Goal: Check status: Check status

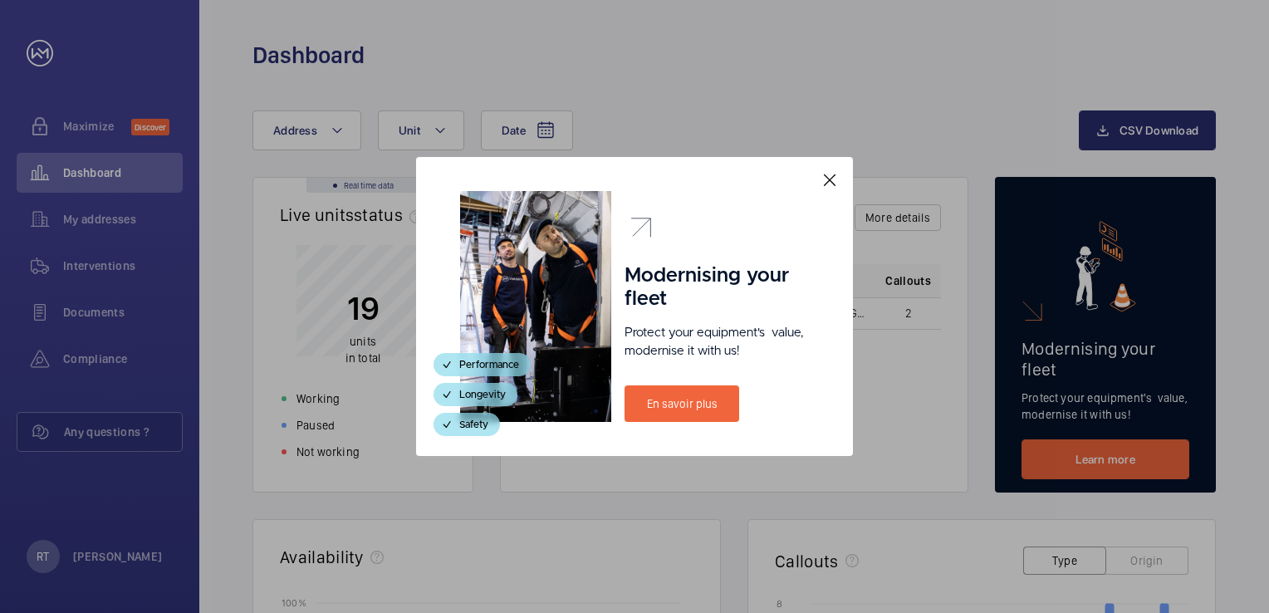
click at [833, 179] on mat-icon at bounding box center [830, 180] width 20 height 20
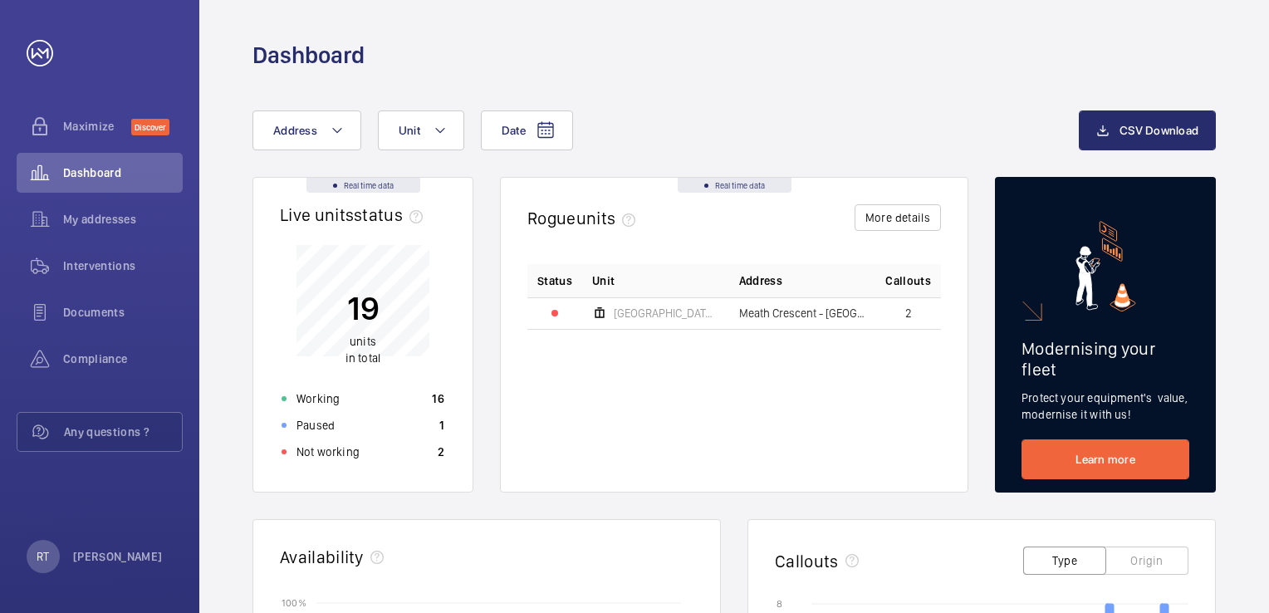
drag, startPoint x: 997, startPoint y: 0, endPoint x: 906, endPoint y: 42, distance: 100.3
click at [906, 42] on div "Dashboard" at bounding box center [733, 55] width 963 height 31
click at [123, 352] on span "Compliance" at bounding box center [123, 358] width 120 height 17
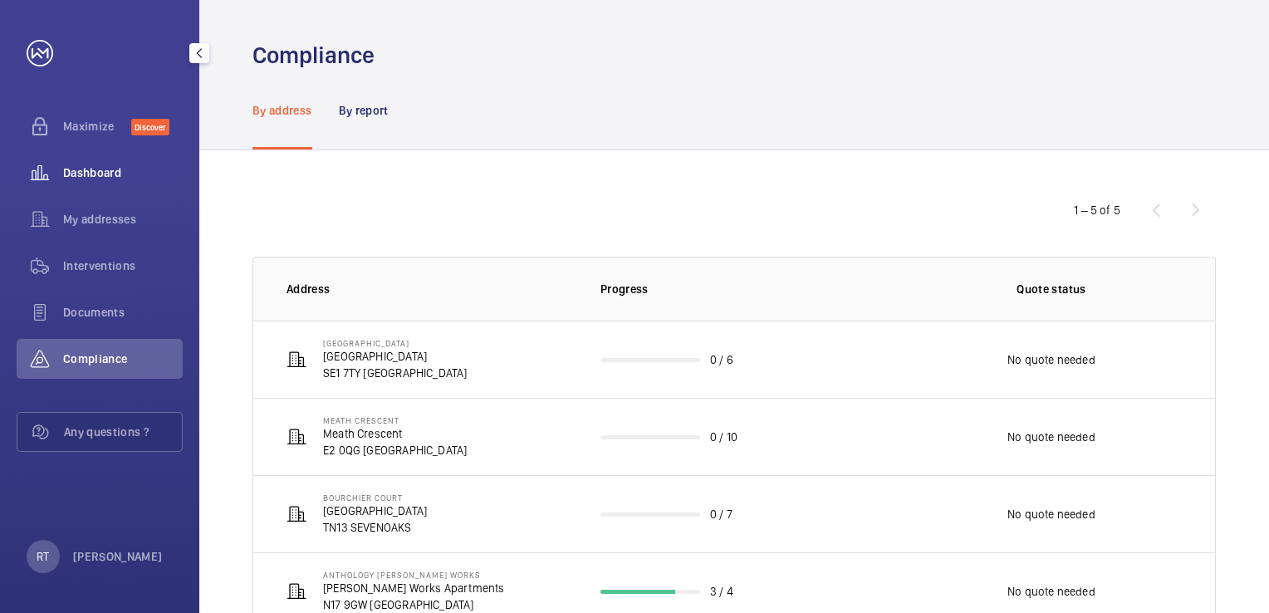
click at [92, 174] on span "Dashboard" at bounding box center [123, 172] width 120 height 17
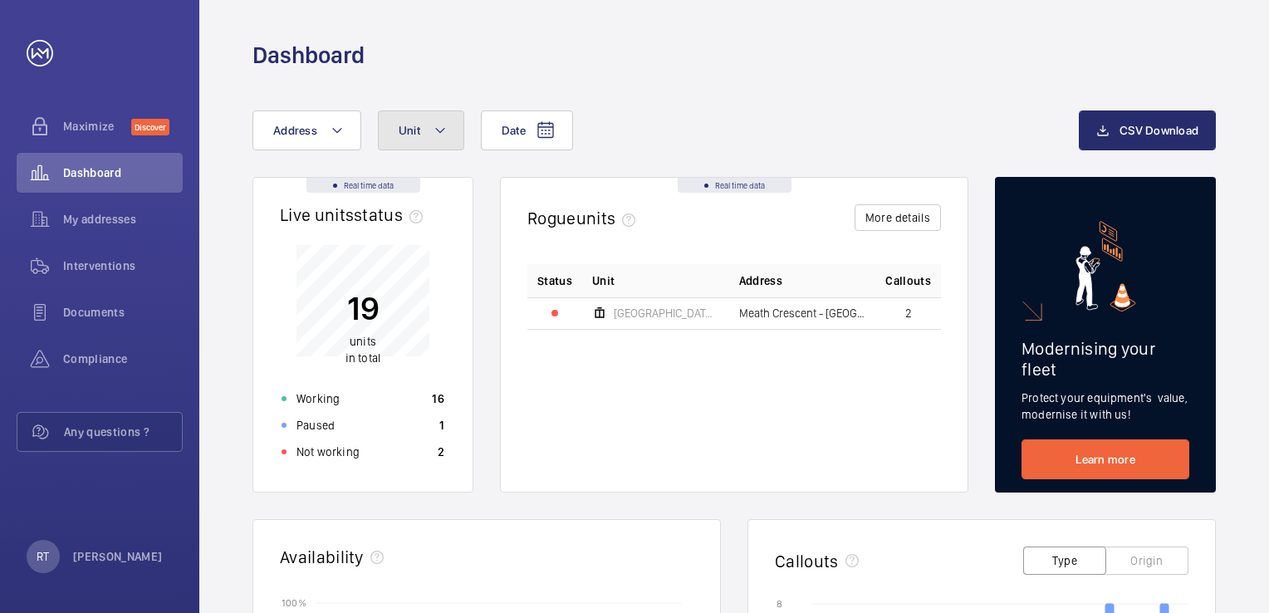
click at [434, 134] on mat-icon at bounding box center [439, 130] width 13 height 20
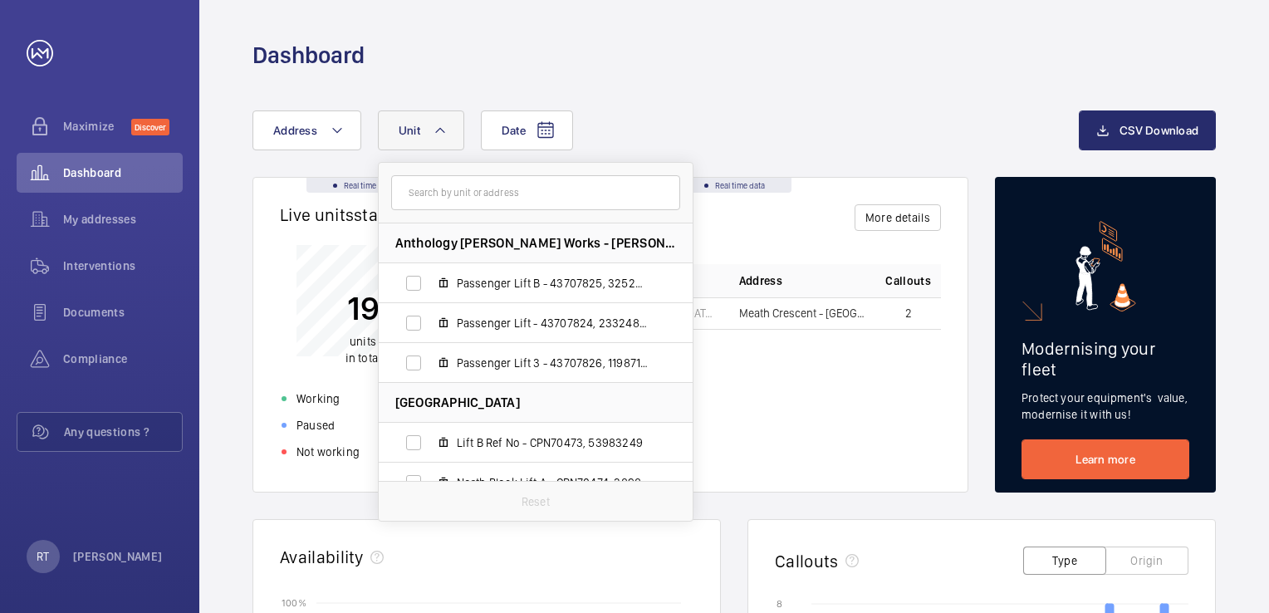
click at [434, 134] on mat-icon at bounding box center [439, 130] width 13 height 20
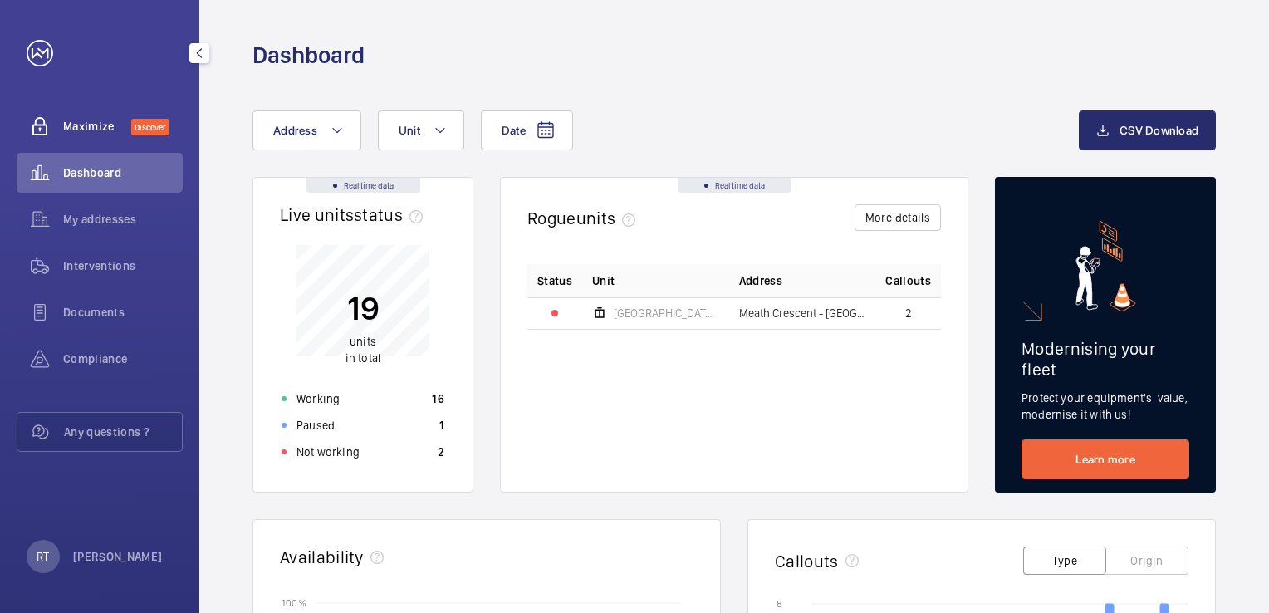
click at [85, 129] on span "Maximize" at bounding box center [97, 126] width 68 height 17
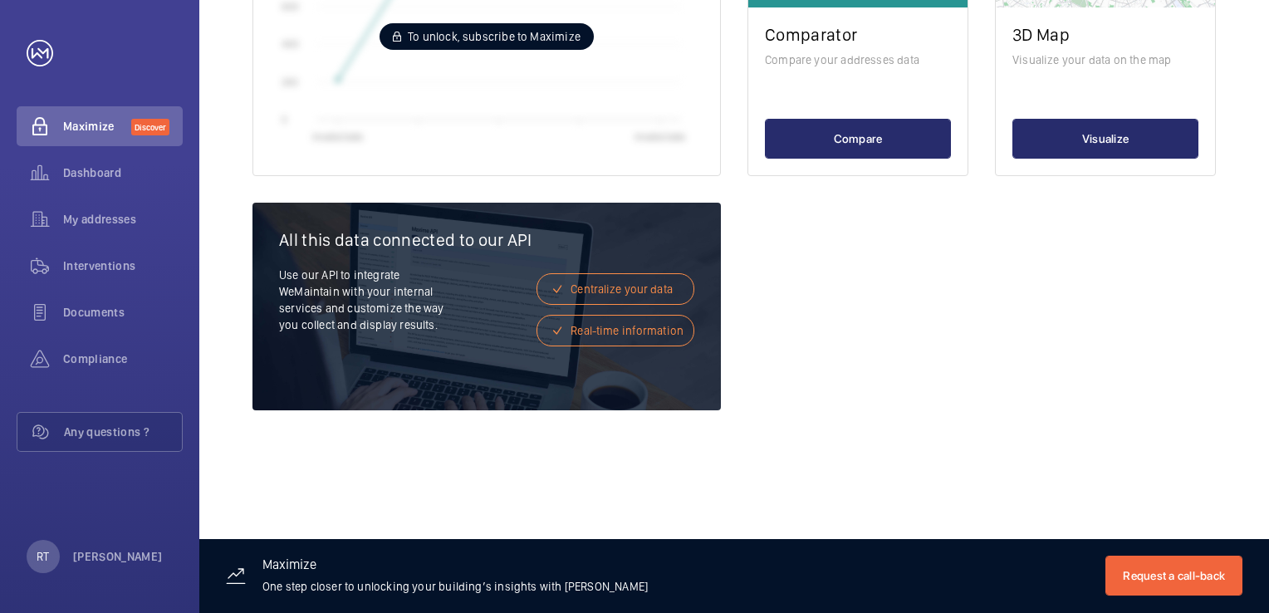
scroll to position [1099, 0]
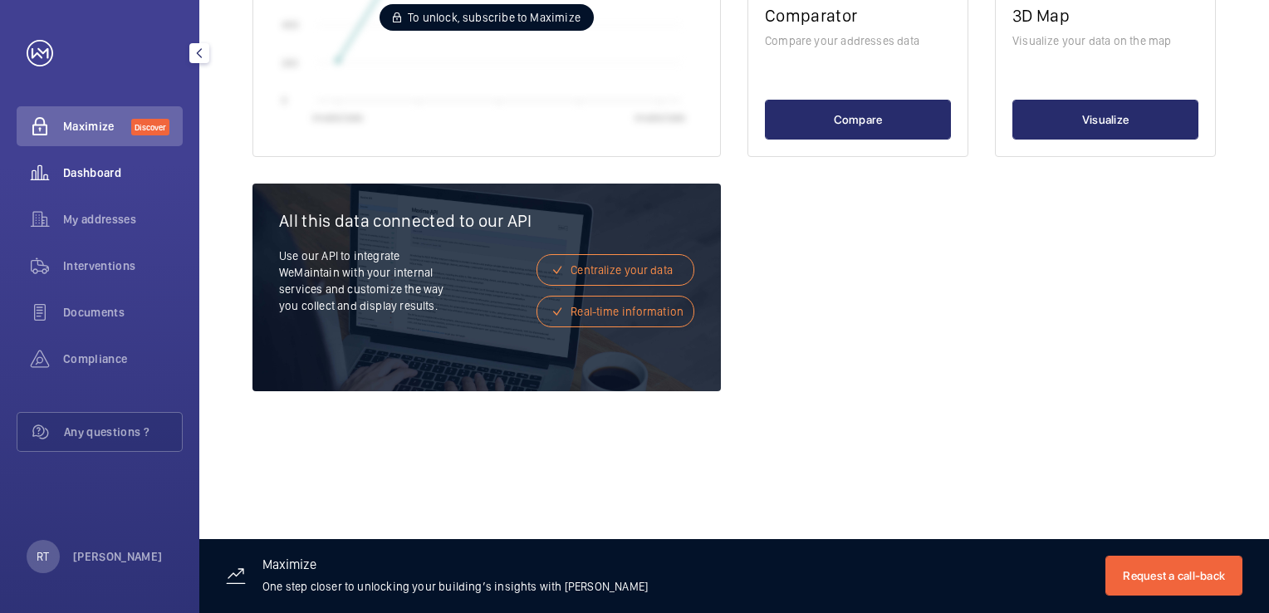
click at [115, 184] on div "Dashboard" at bounding box center [100, 173] width 166 height 40
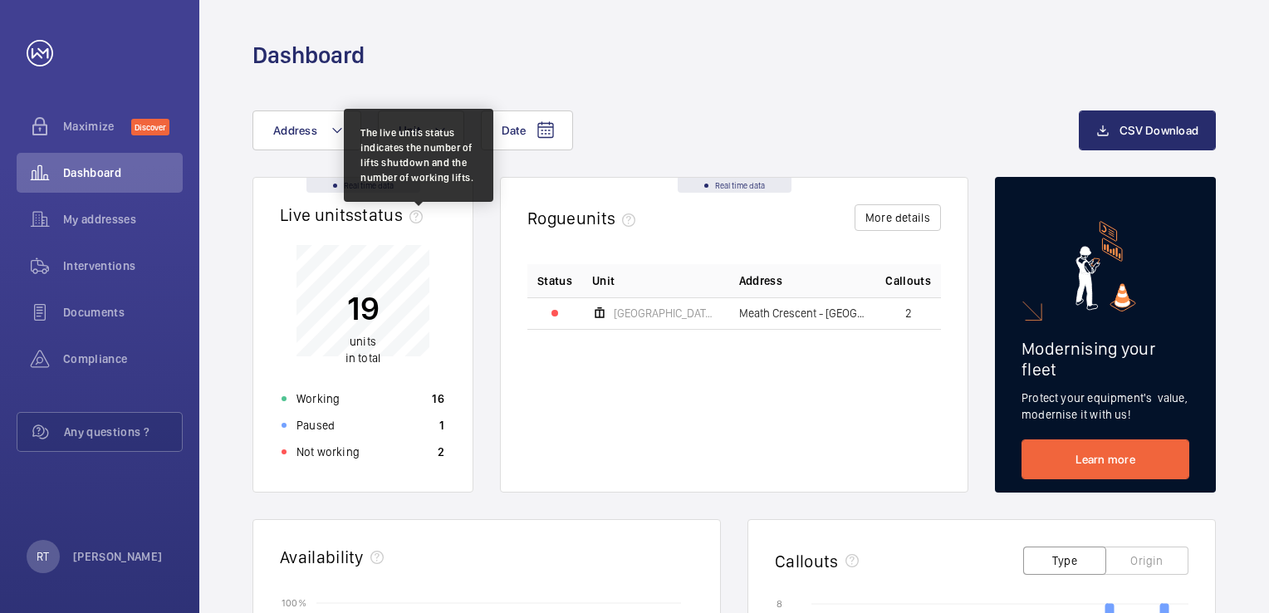
click at [412, 218] on mat-icon at bounding box center [415, 216] width 13 height 13
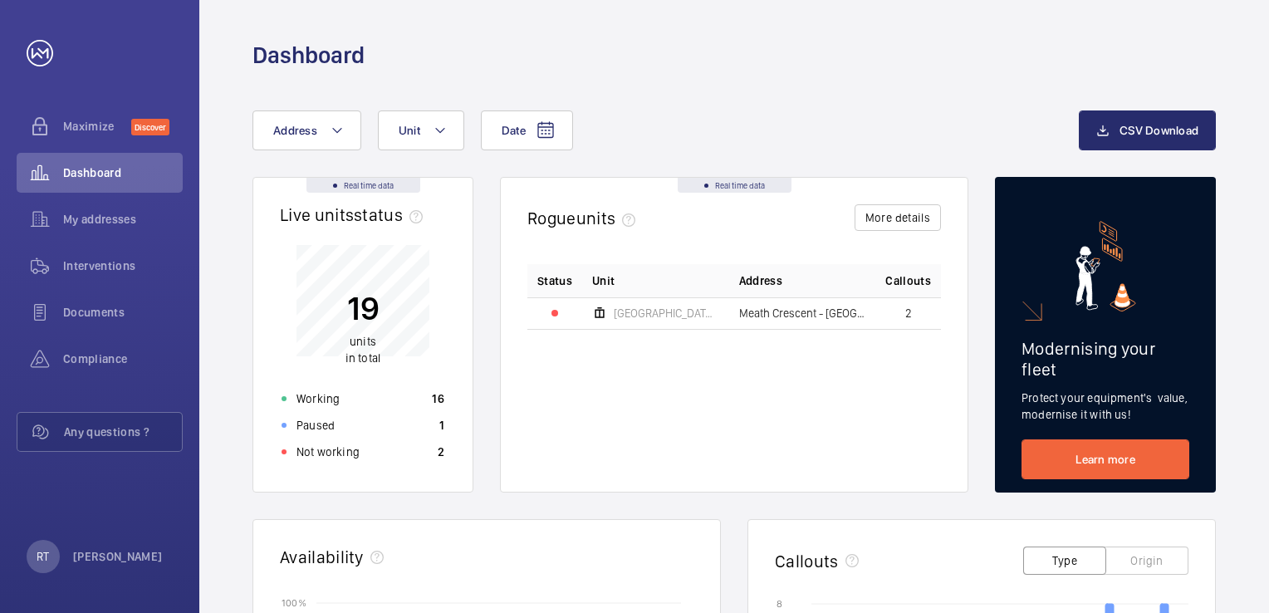
click at [396, 221] on span "status﻿" at bounding box center [392, 214] width 76 height 21
click at [329, 395] on p "Working" at bounding box center [317, 398] width 43 height 17
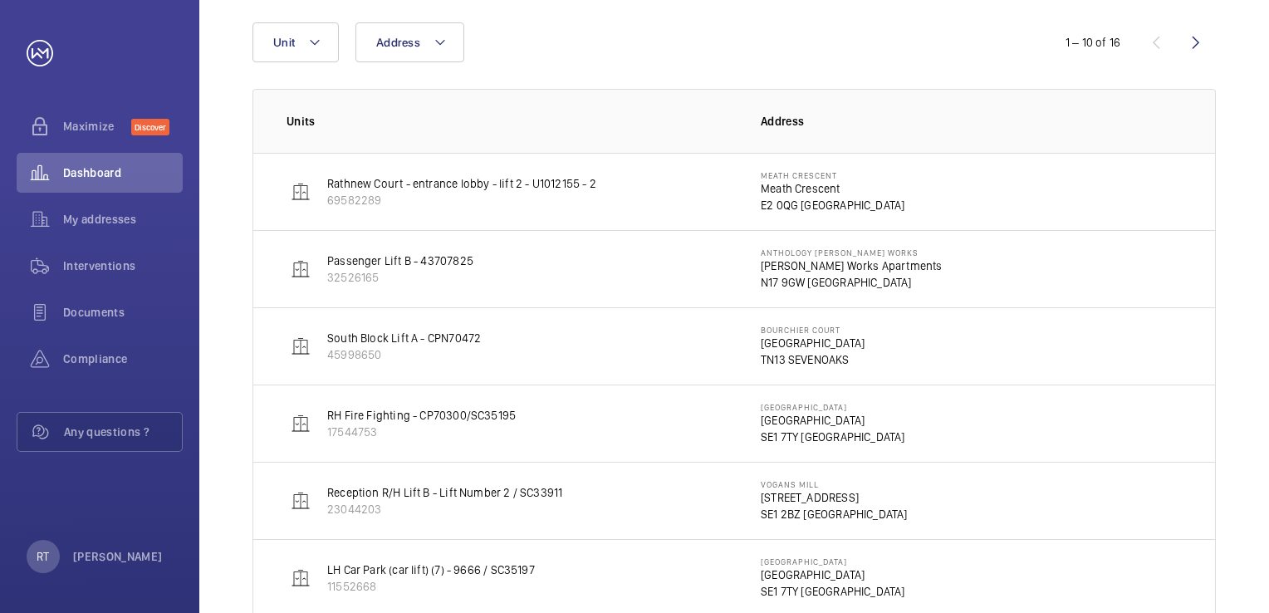
scroll to position [249, 0]
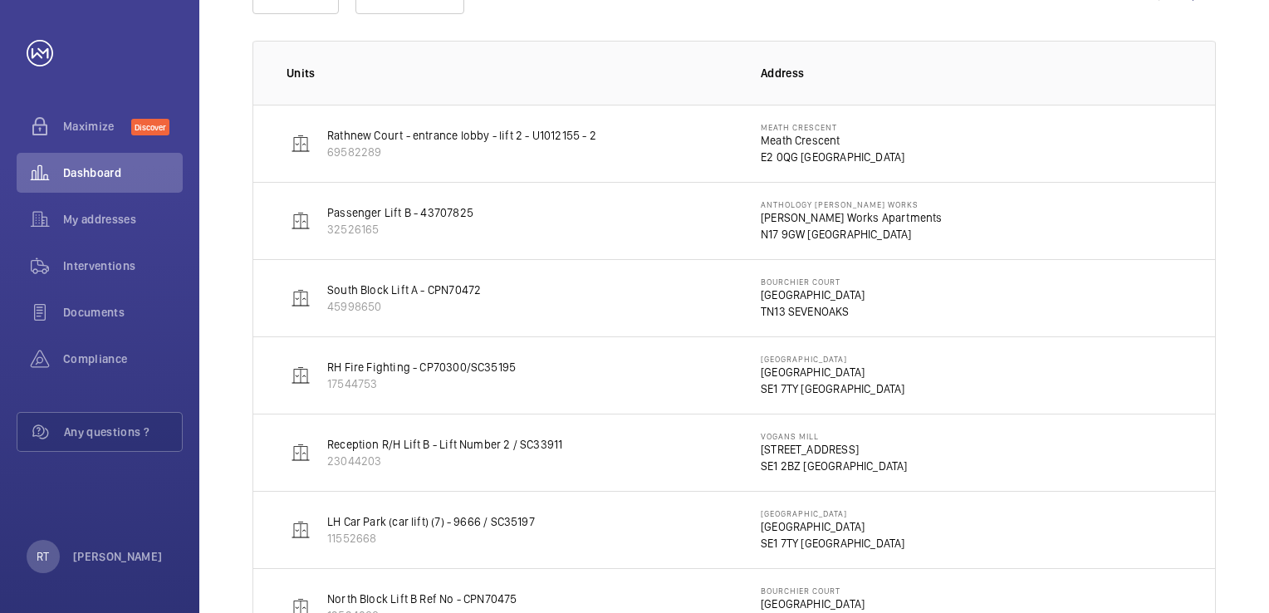
click at [369, 135] on p "Rathnew Court - entrance lobby - lift 2 - U1012155 - 2" at bounding box center [461, 135] width 269 height 17
click at [507, 131] on p "Rathnew Court - entrance lobby - lift 2 - U1012155 - 2" at bounding box center [461, 135] width 269 height 17
click at [134, 563] on p "[PERSON_NAME]" at bounding box center [118, 556] width 90 height 17
click at [372, 383] on div at bounding box center [634, 306] width 1269 height 613
click at [364, 370] on p "RH Fire Fighting - CP70300/SC35195" at bounding box center [421, 367] width 189 height 17
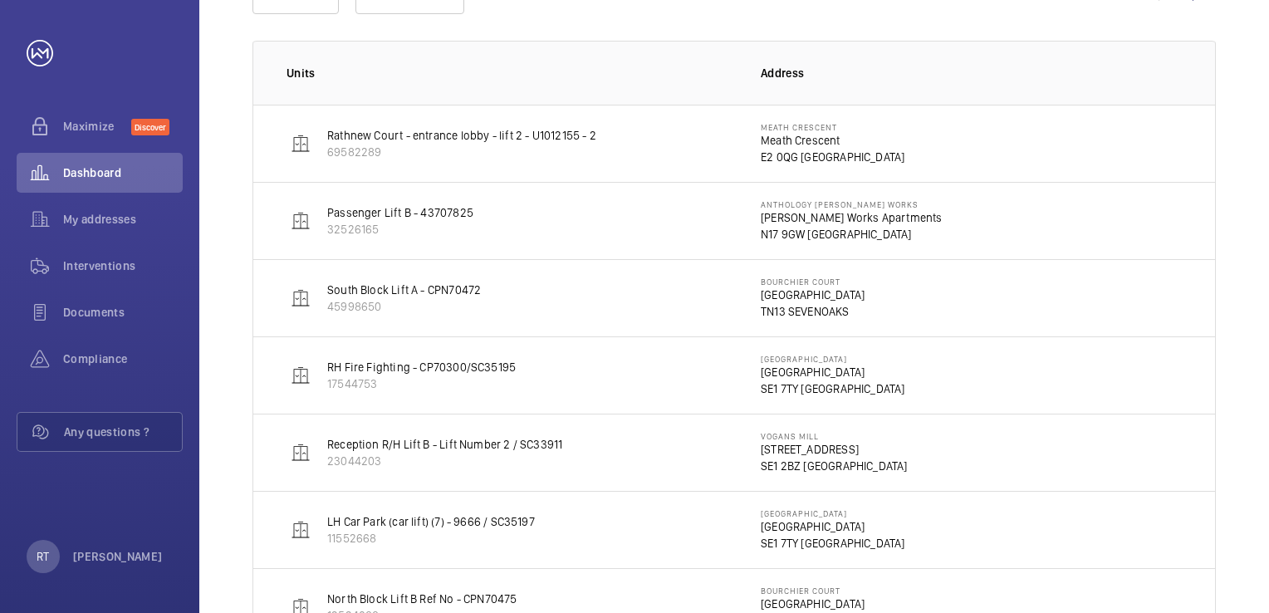
click at [785, 354] on p "[GEOGRAPHIC_DATA]" at bounding box center [833, 359] width 144 height 10
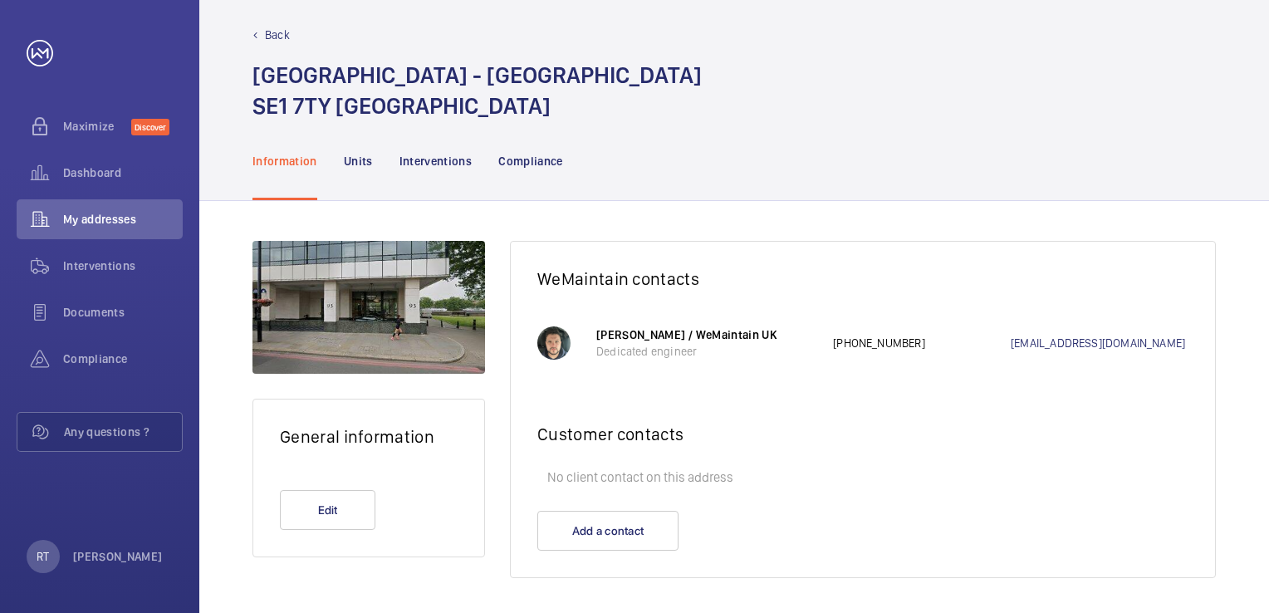
scroll to position [17, 0]
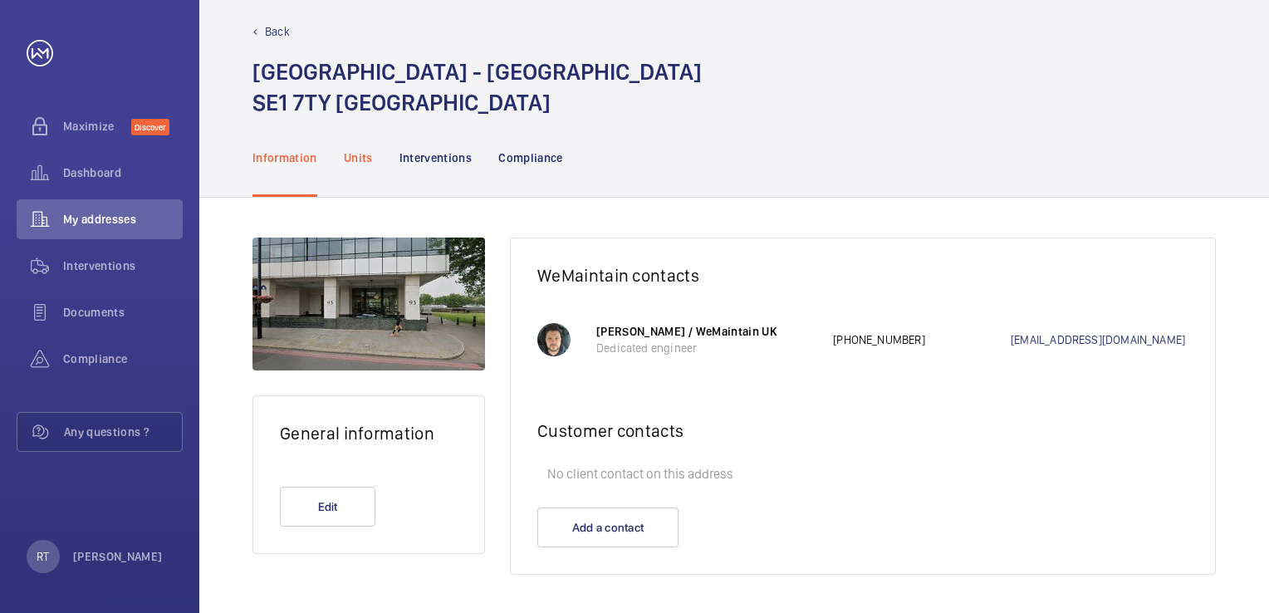
click at [370, 164] on p "Units" at bounding box center [358, 157] width 29 height 17
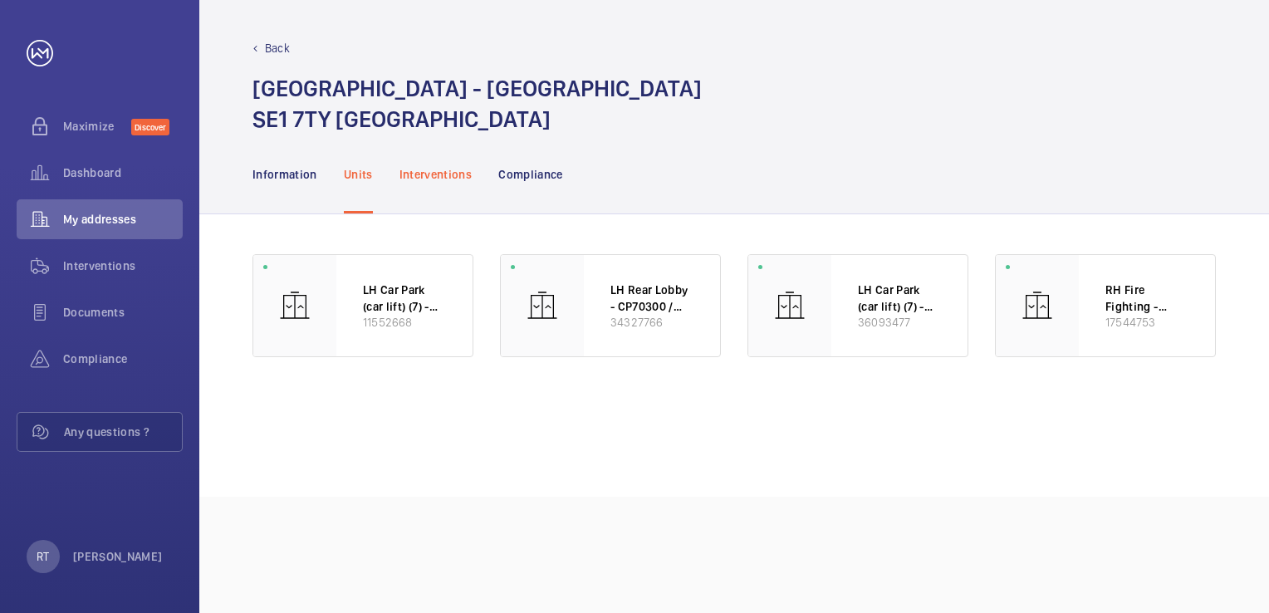
click at [422, 171] on p "Interventions" at bounding box center [435, 174] width 73 height 17
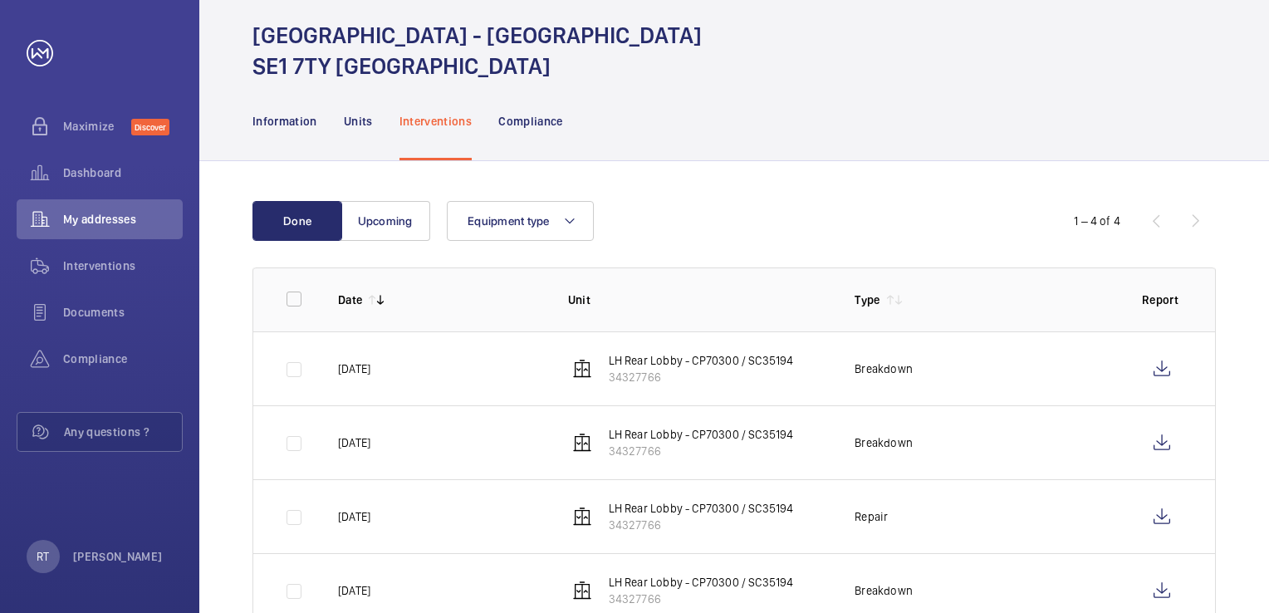
scroll to position [106, 0]
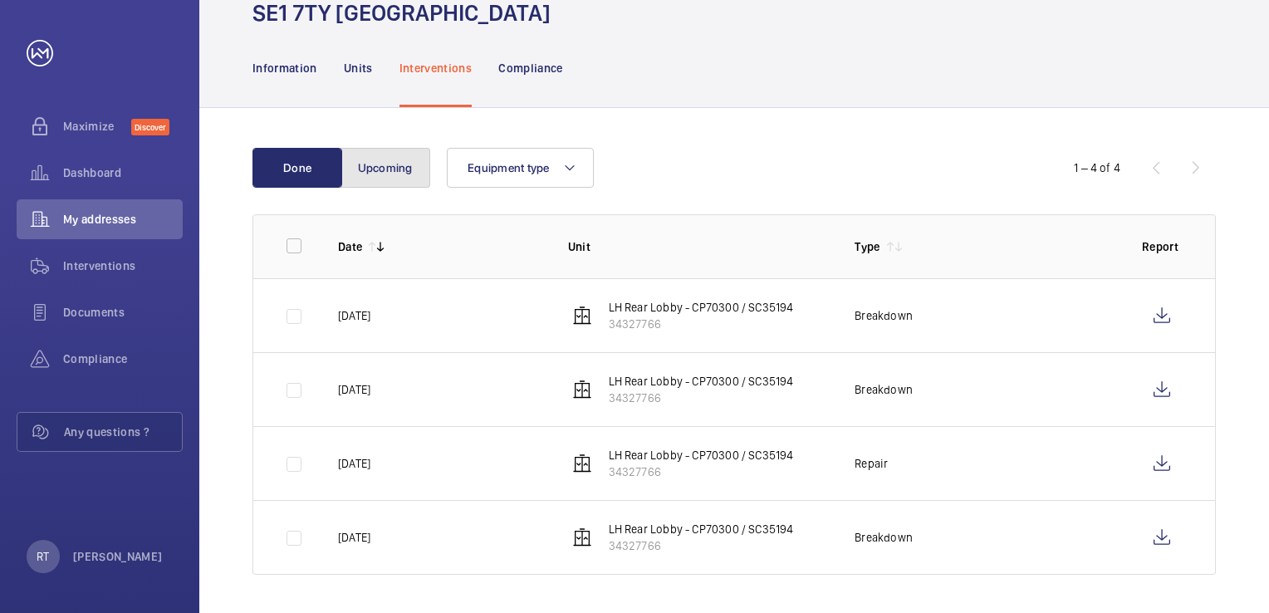
click at [412, 178] on button "Upcoming" at bounding box center [385, 168] width 90 height 40
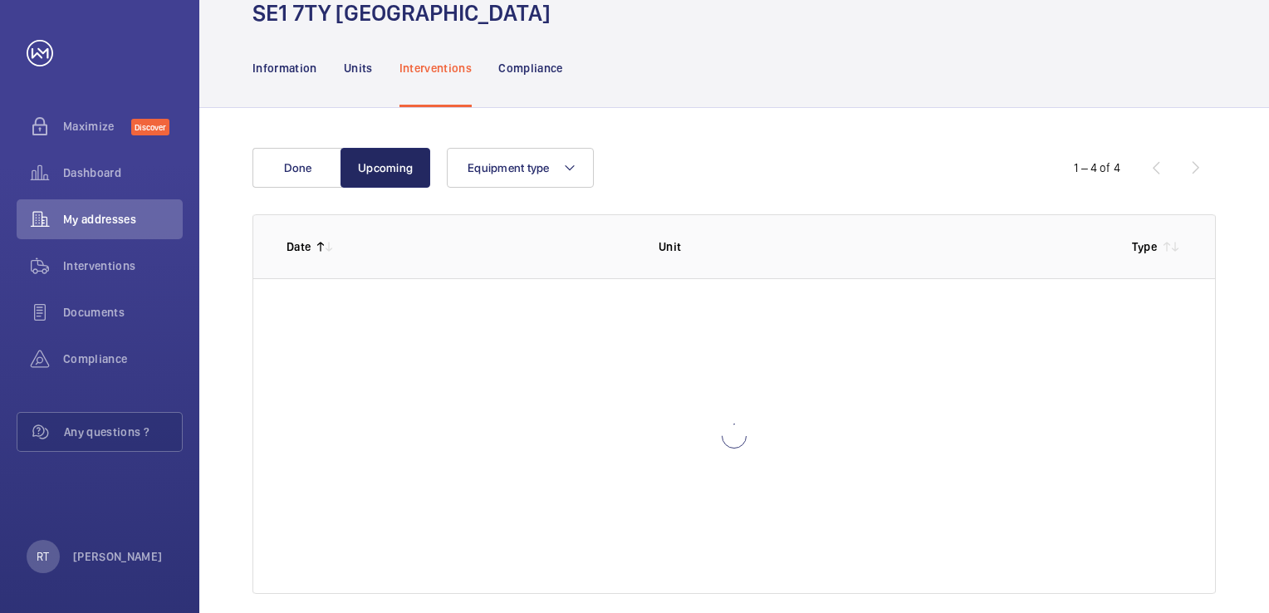
scroll to position [103, 0]
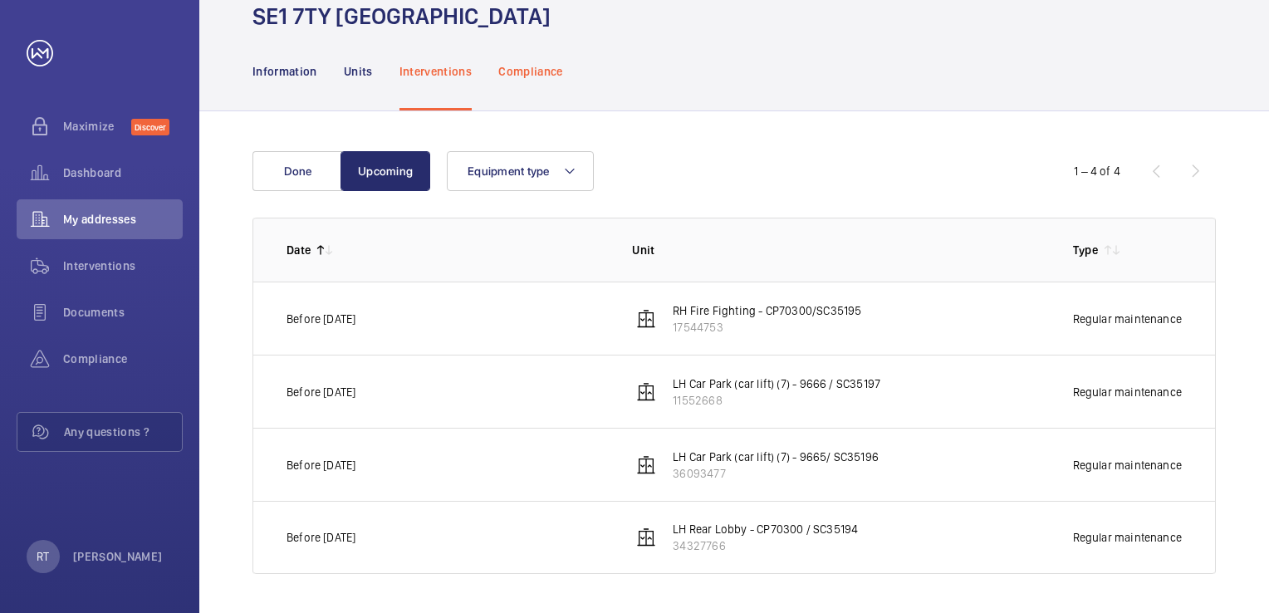
click at [526, 88] on div "Compliance" at bounding box center [530, 71] width 65 height 79
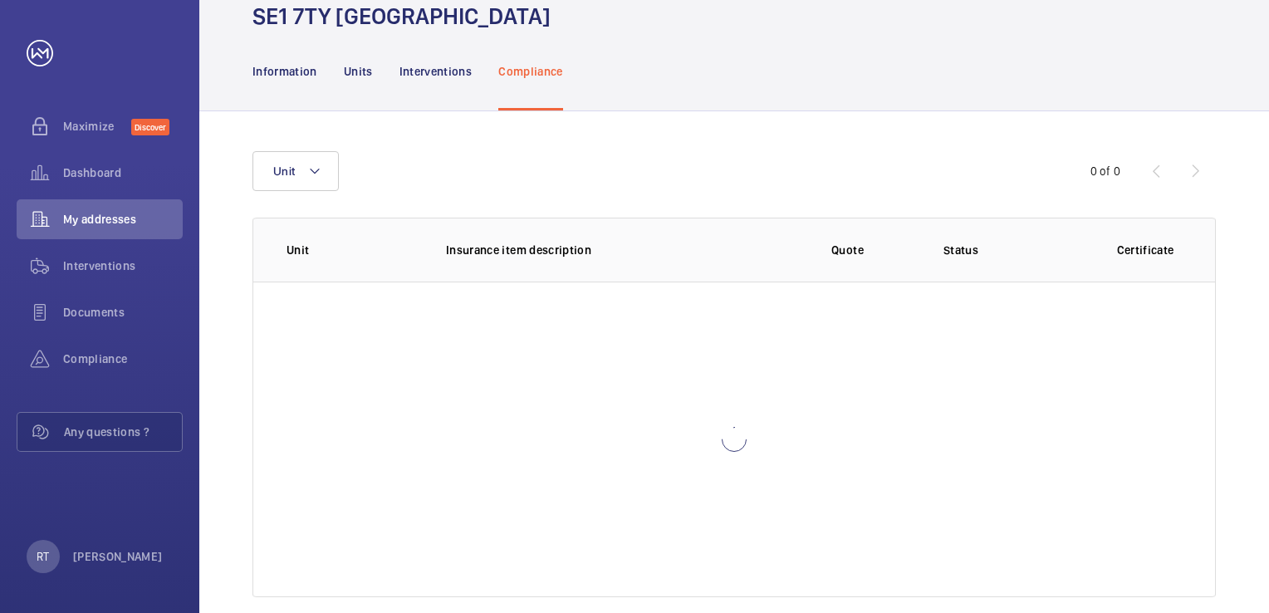
scroll to position [106, 0]
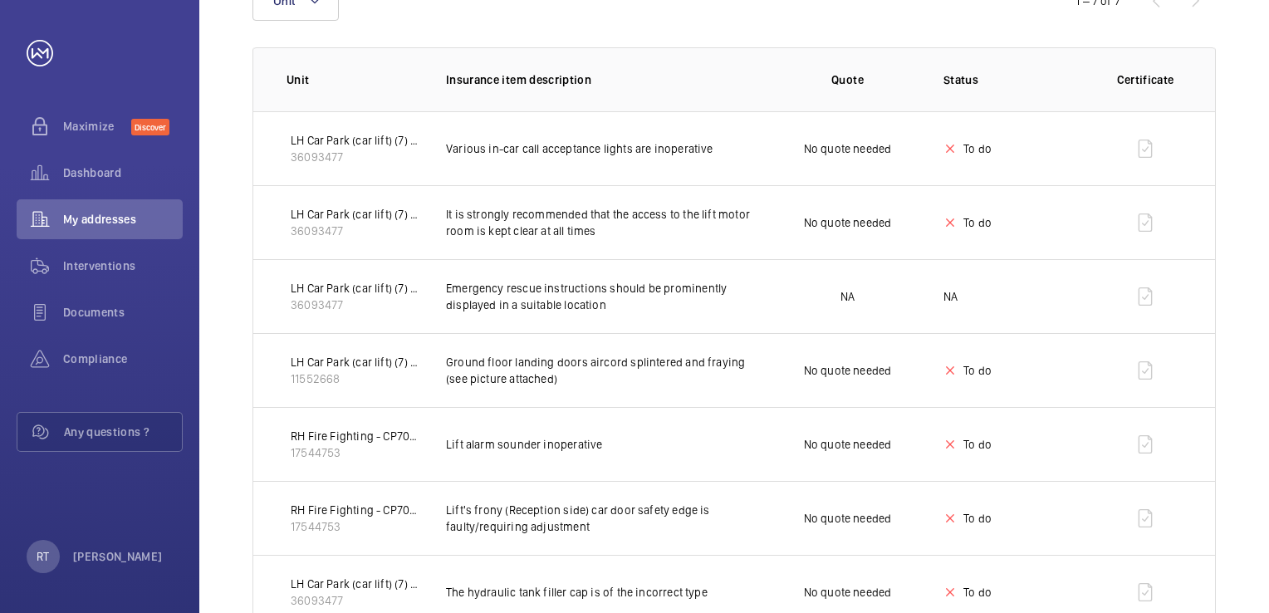
scroll to position [328, 0]
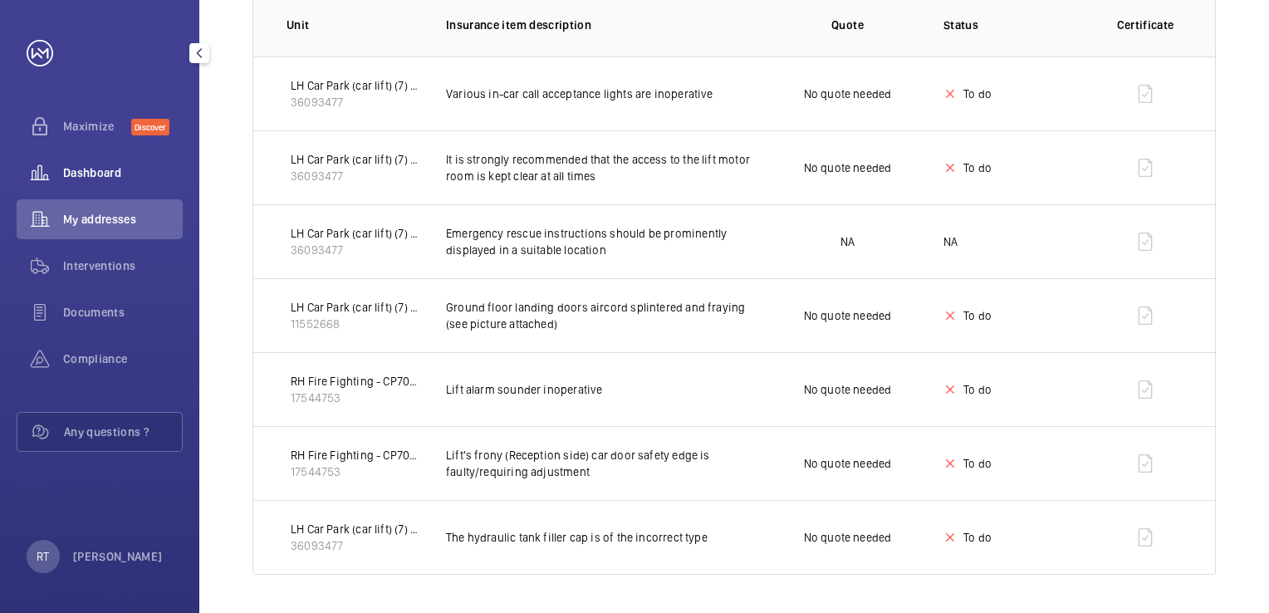
click at [149, 173] on span "Dashboard" at bounding box center [123, 172] width 120 height 17
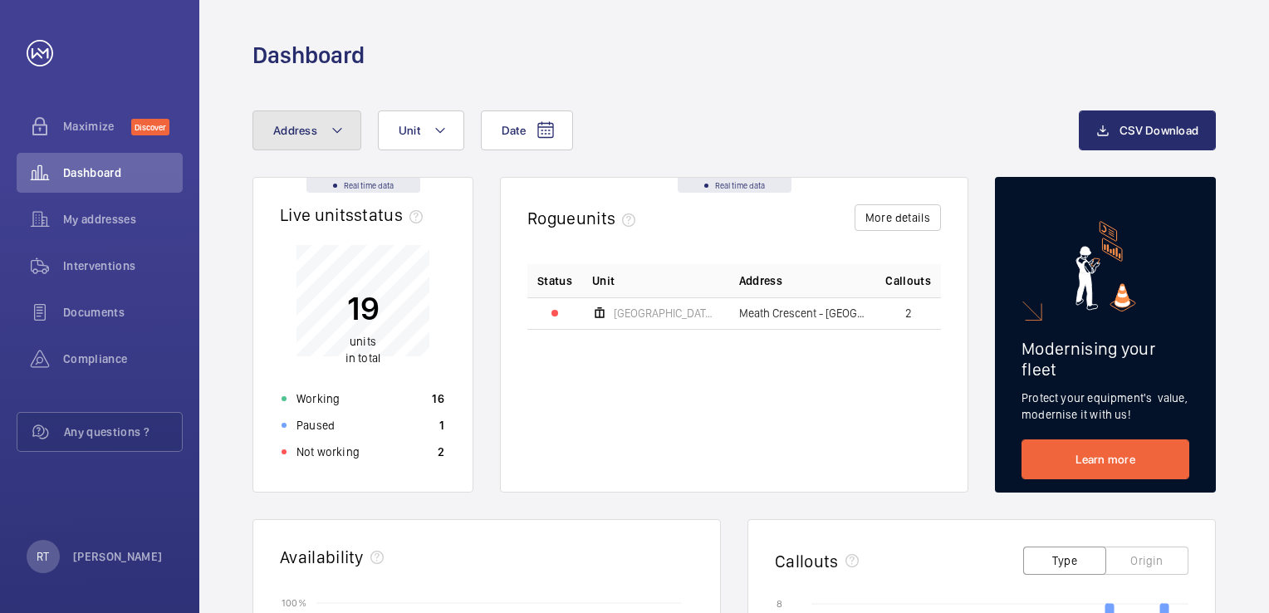
click at [318, 136] on button "Address" at bounding box center [306, 130] width 109 height 40
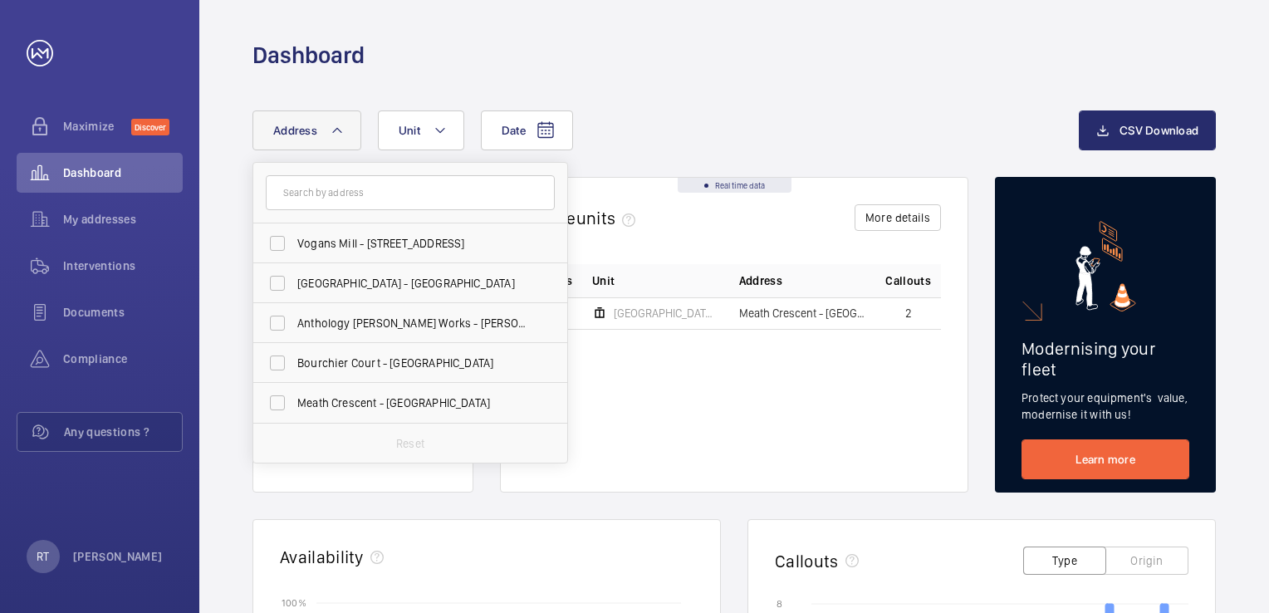
click at [320, 136] on button "Address" at bounding box center [306, 130] width 109 height 40
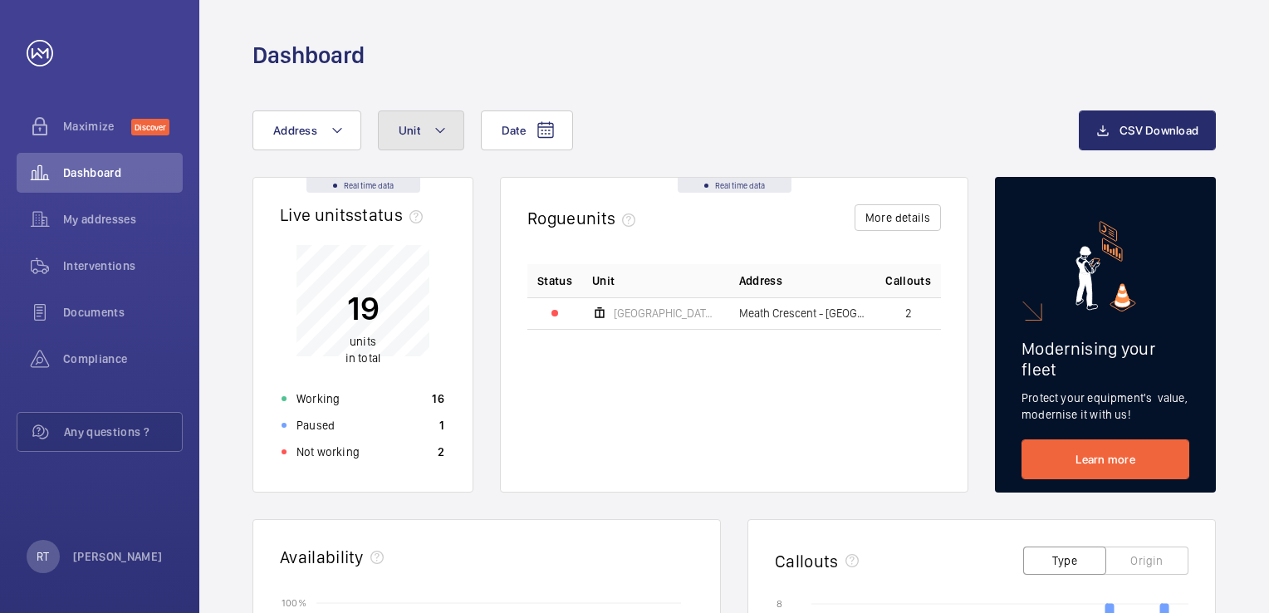
click at [399, 135] on span "Unit" at bounding box center [410, 130] width 22 height 13
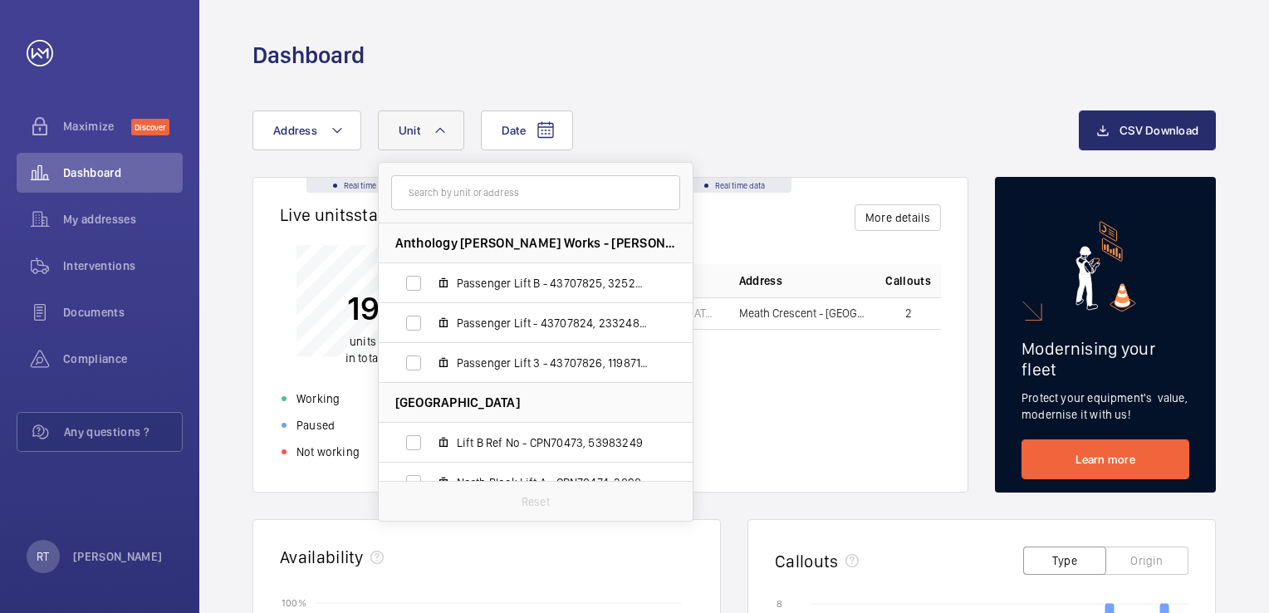
click at [399, 135] on span "Unit" at bounding box center [410, 130] width 22 height 13
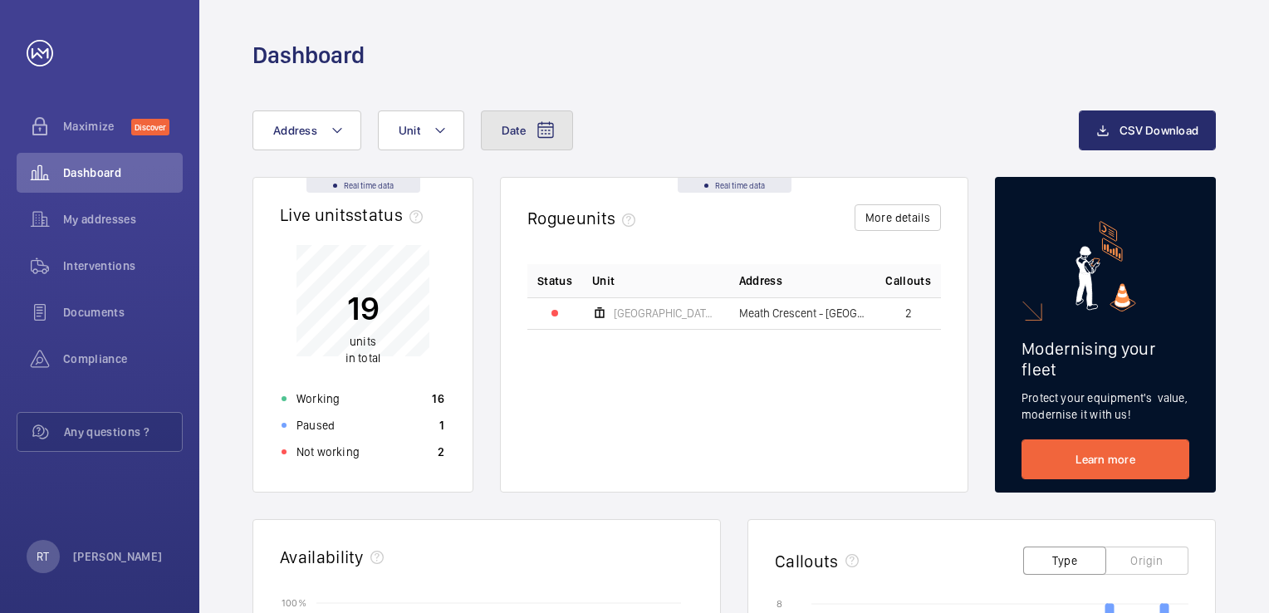
click at [514, 140] on button "Date" at bounding box center [527, 130] width 92 height 40
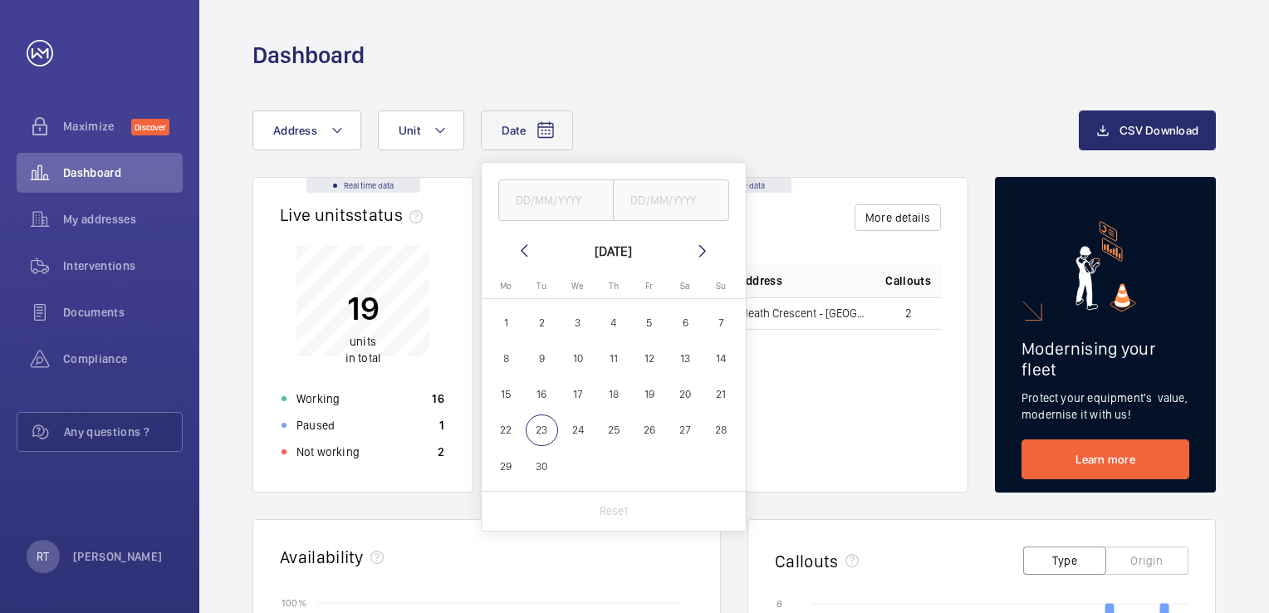
click at [514, 140] on button "Date" at bounding box center [527, 130] width 92 height 40
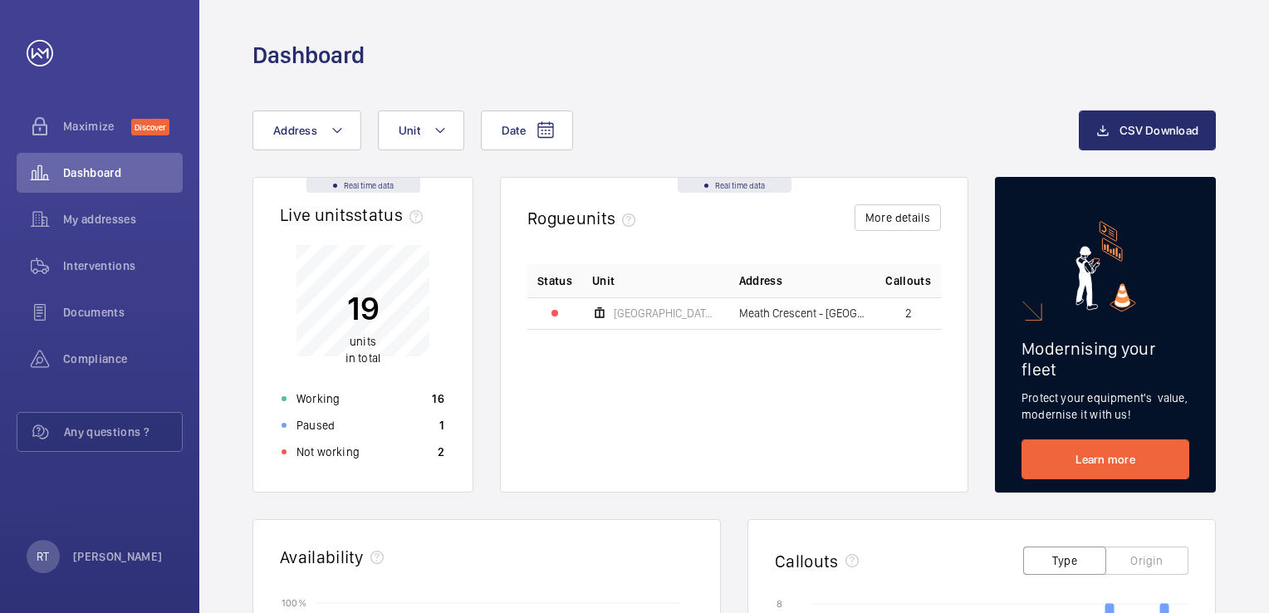
click at [644, 133] on div "Date Address Unit" at bounding box center [665, 130] width 826 height 40
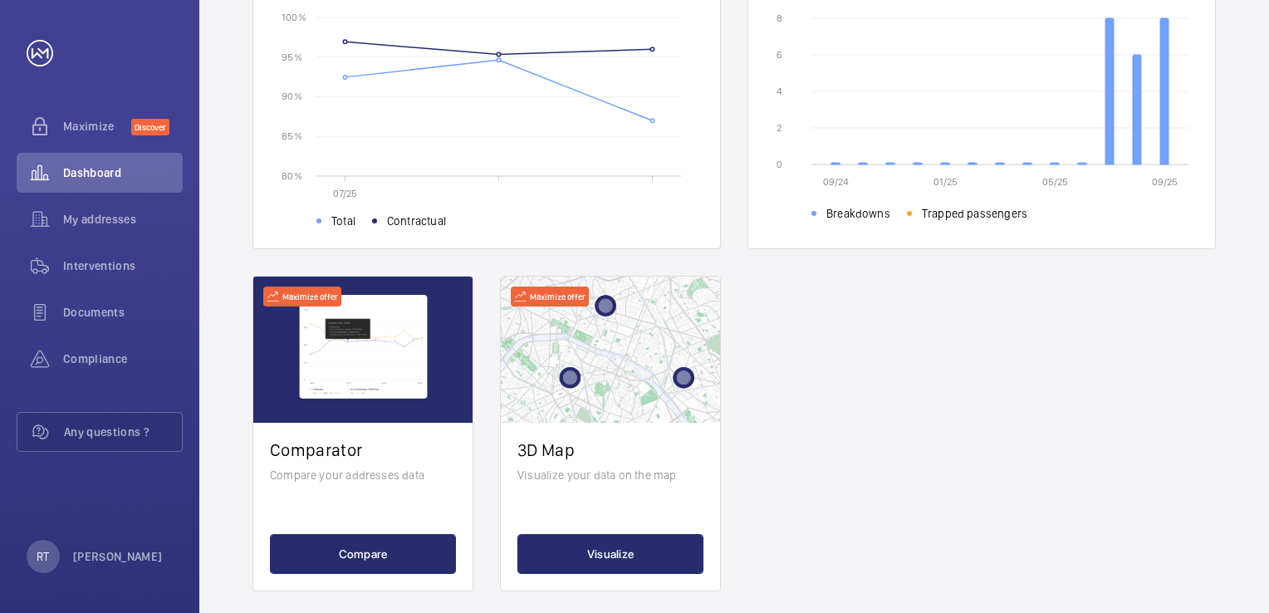
scroll to position [603, 0]
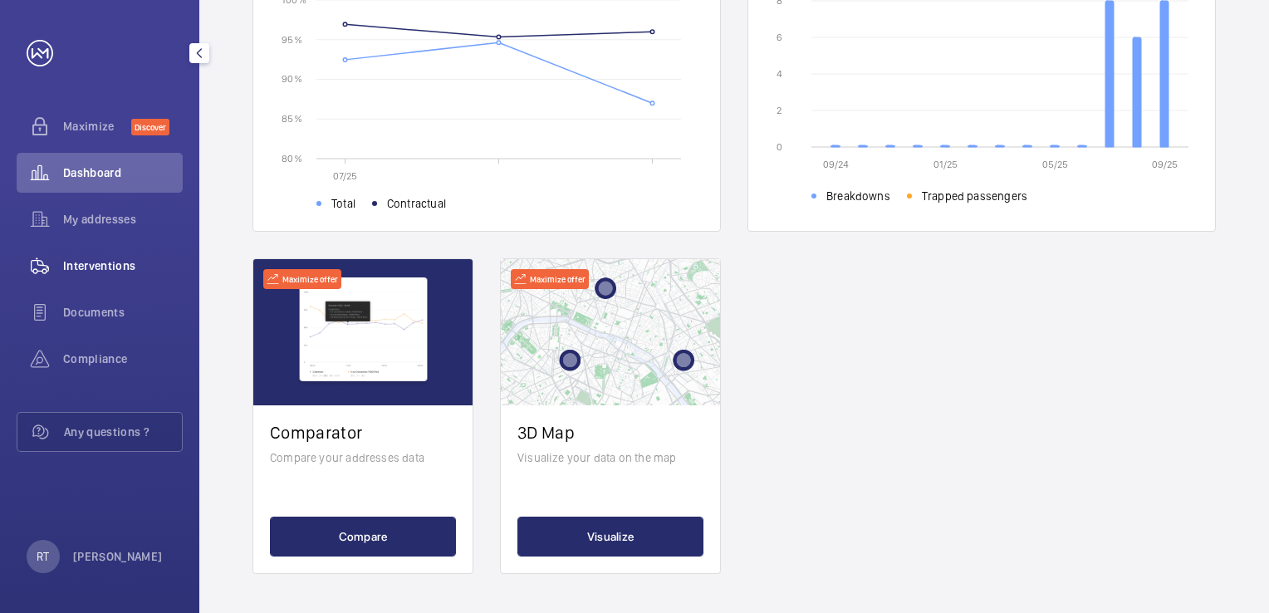
click at [122, 272] on span "Interventions" at bounding box center [123, 265] width 120 height 17
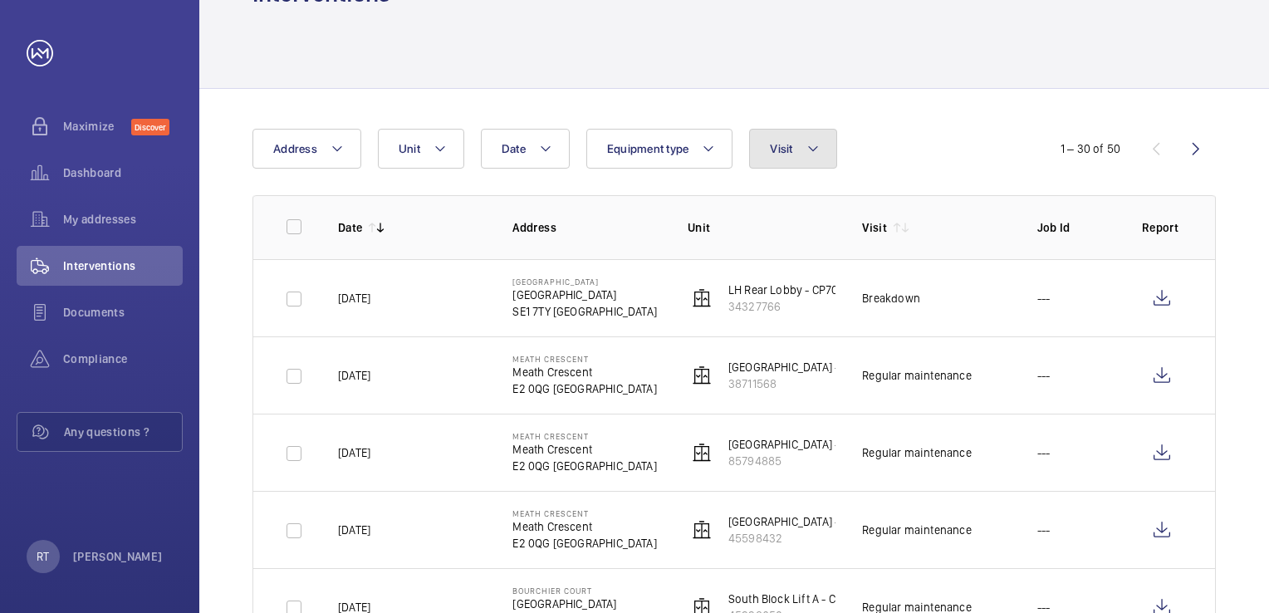
click at [788, 159] on button "Visit" at bounding box center [792, 149] width 87 height 40
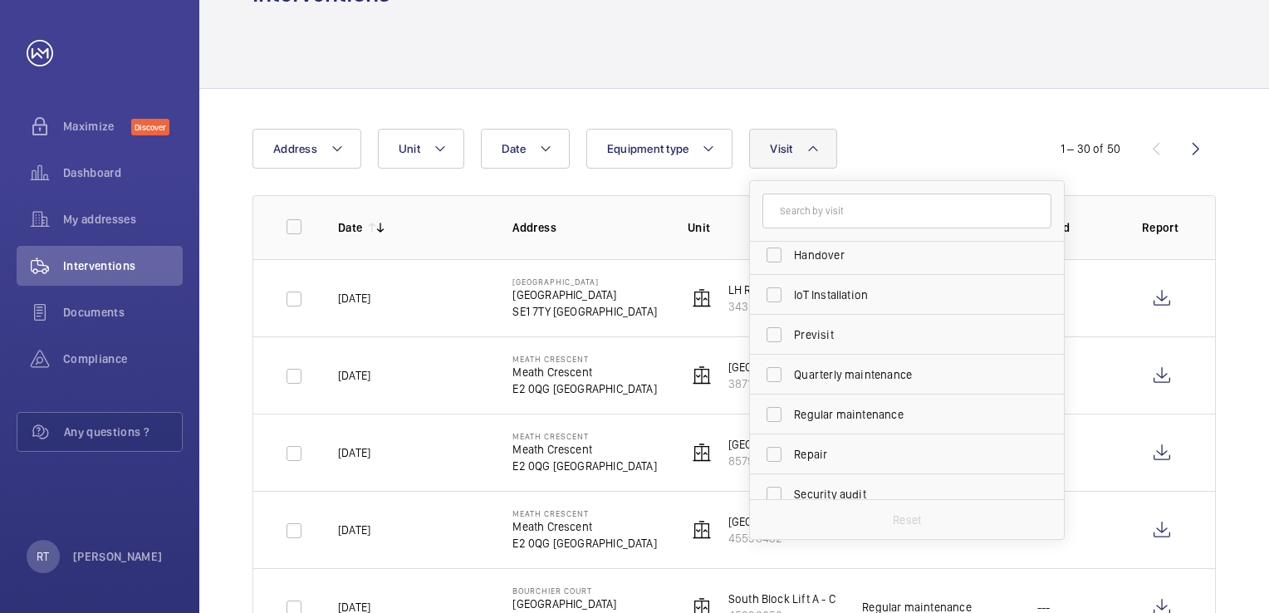
scroll to position [249, 0]
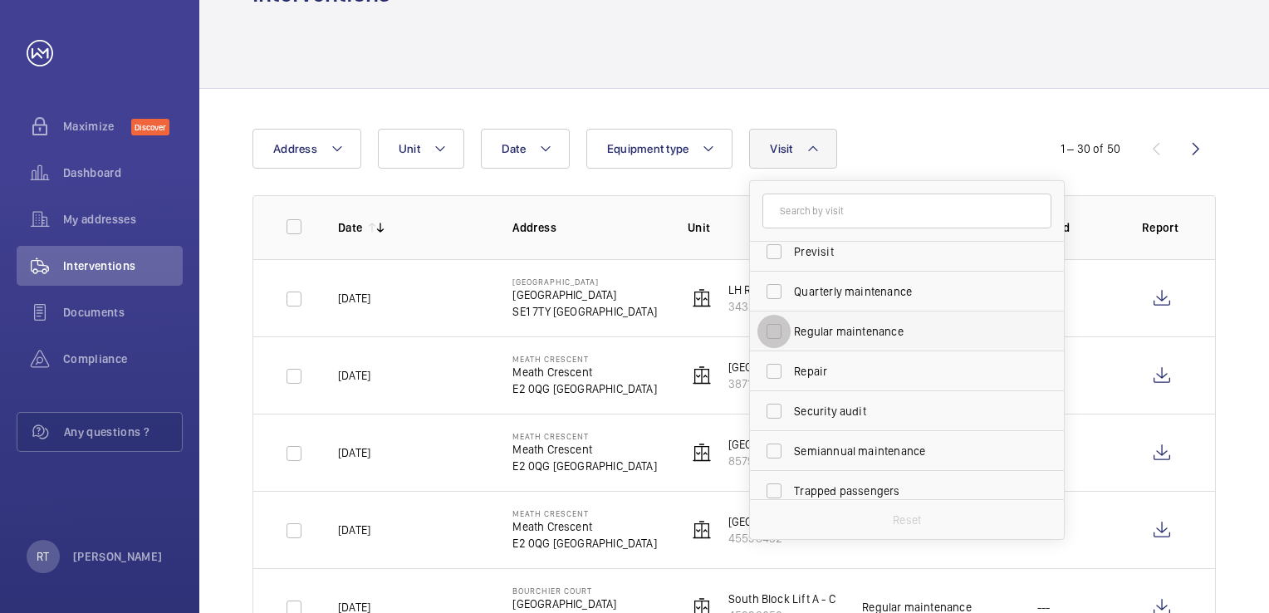
click at [768, 338] on input "Regular maintenance" at bounding box center [773, 331] width 33 height 33
checkbox input "true"
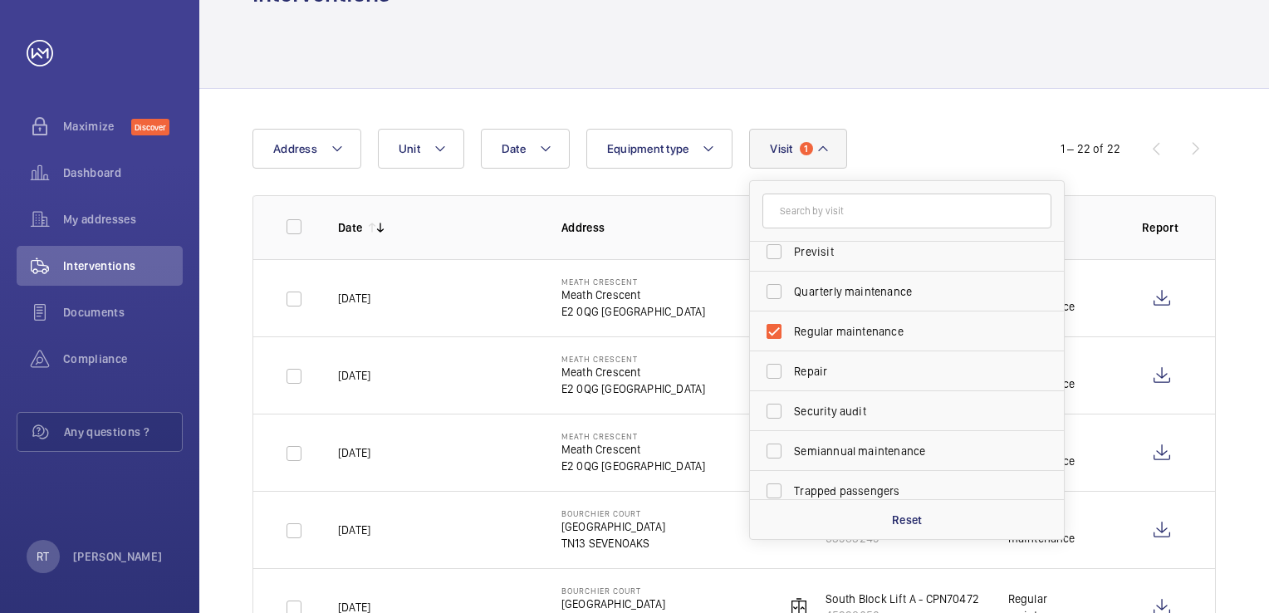
click at [825, 154] on mat-icon at bounding box center [822, 149] width 13 height 20
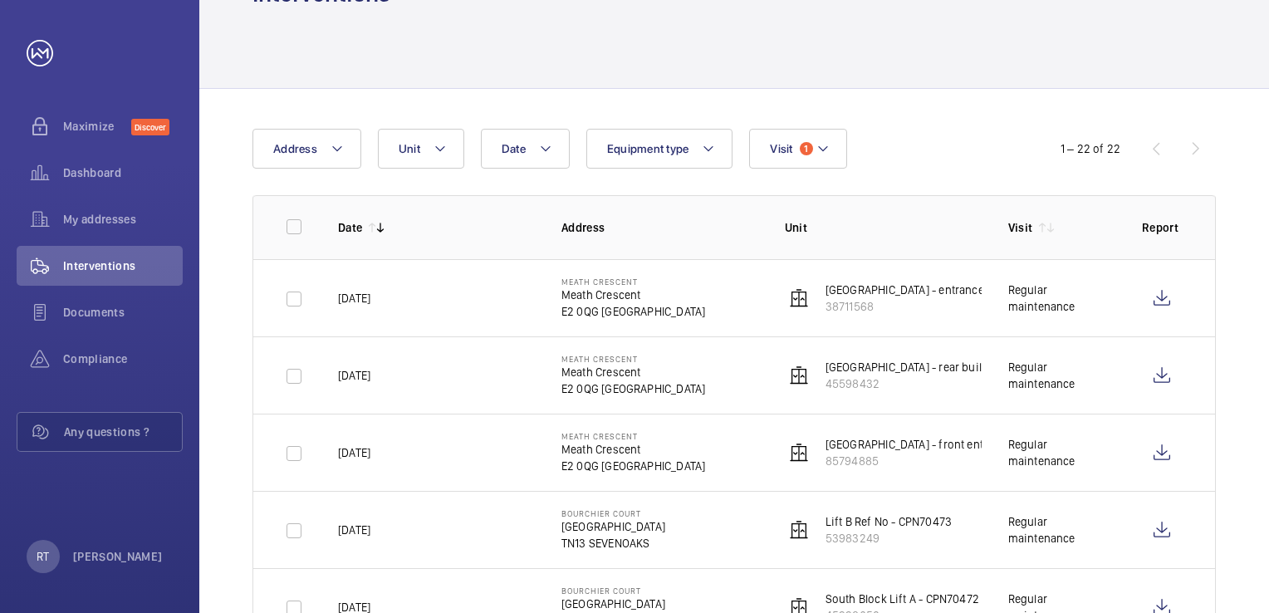
click at [355, 228] on p "Date" at bounding box center [350, 227] width 24 height 17
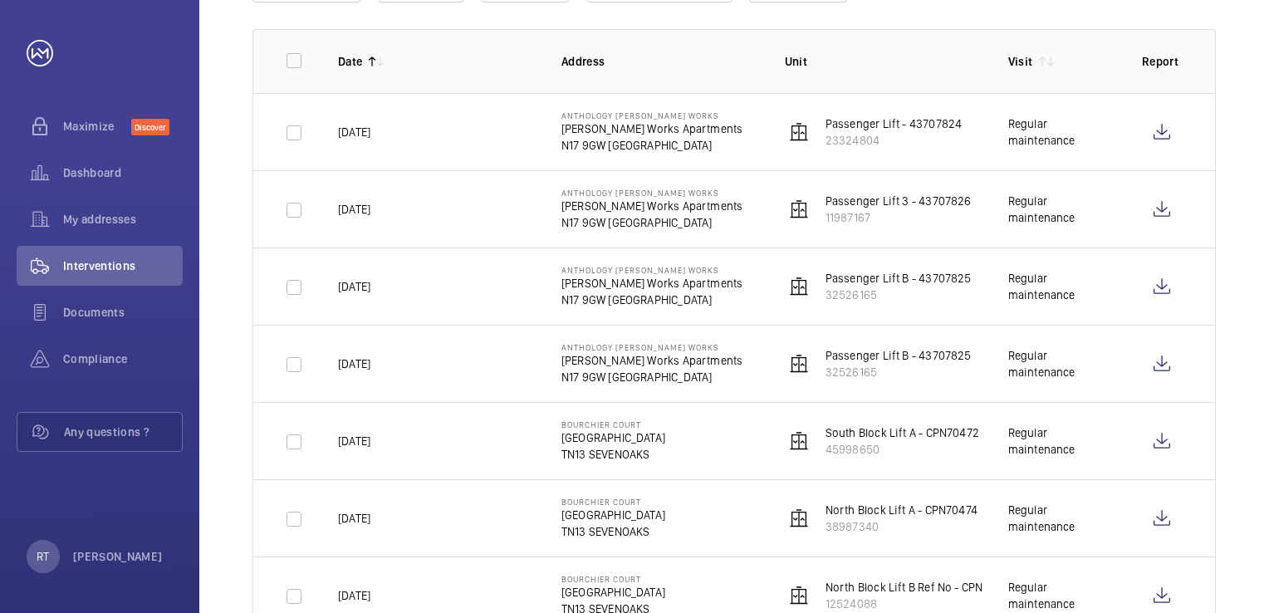
scroll to position [311, 0]
